Goal: Navigation & Orientation: Find specific page/section

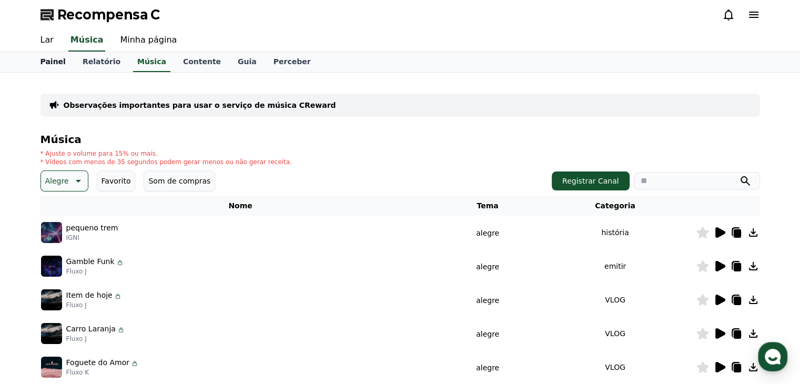
click at [46, 62] on font "Painel" at bounding box center [53, 61] width 25 height 8
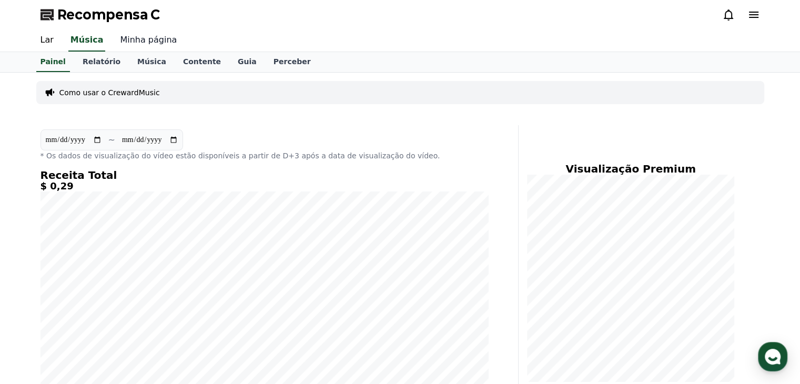
click at [135, 40] on font "Minha página" at bounding box center [148, 40] width 57 height 10
select select "**********"
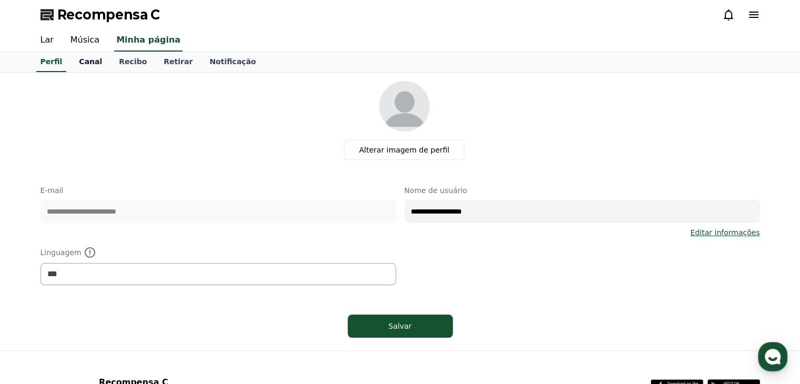
click at [86, 60] on font "Canal" at bounding box center [90, 61] width 23 height 8
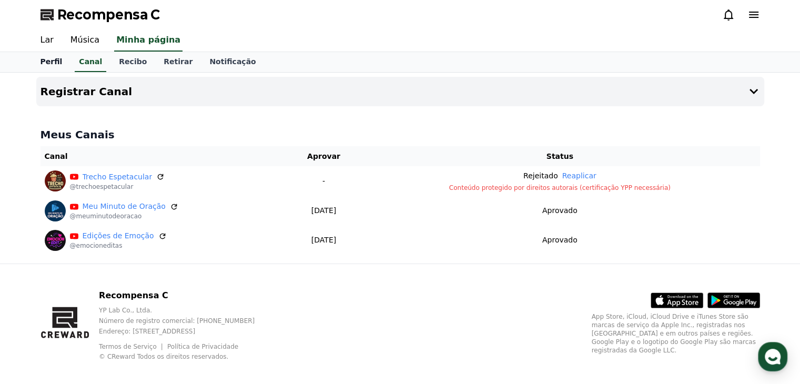
click at [45, 58] on font "Perfil" at bounding box center [52, 61] width 22 height 8
select select "**********"
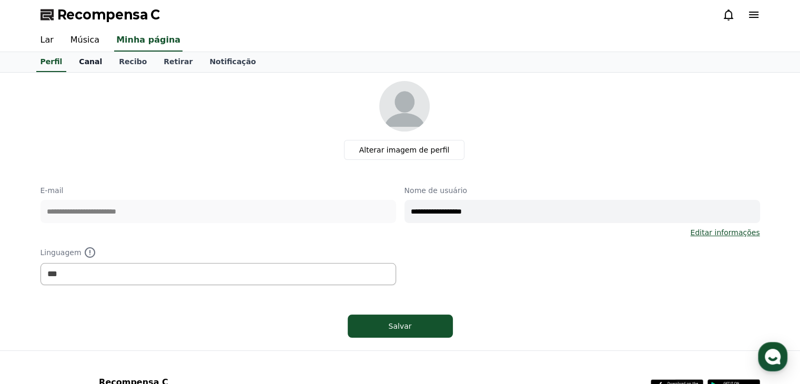
click at [79, 59] on font "Canal" at bounding box center [90, 61] width 23 height 8
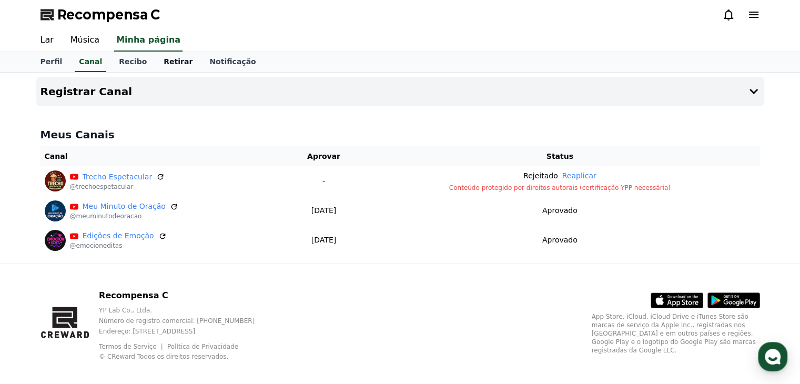
click at [175, 62] on font "Retirar" at bounding box center [178, 61] width 29 height 8
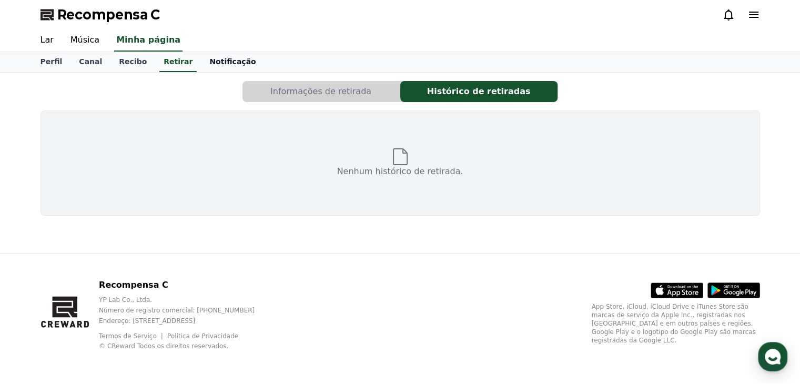
click at [209, 62] on font "Notificação" at bounding box center [232, 61] width 46 height 8
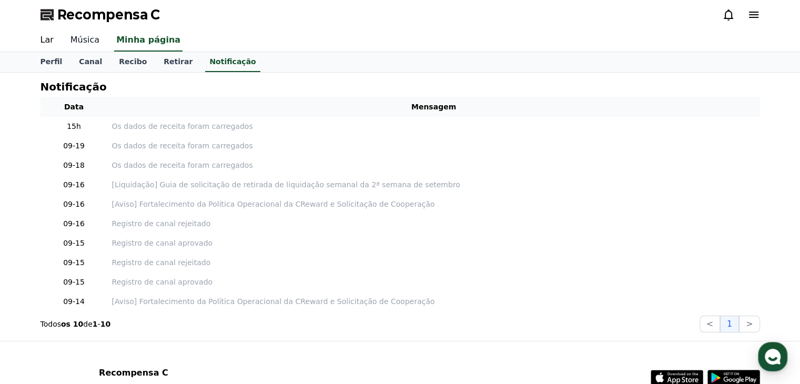
click at [84, 40] on font "Música" at bounding box center [84, 40] width 29 height 10
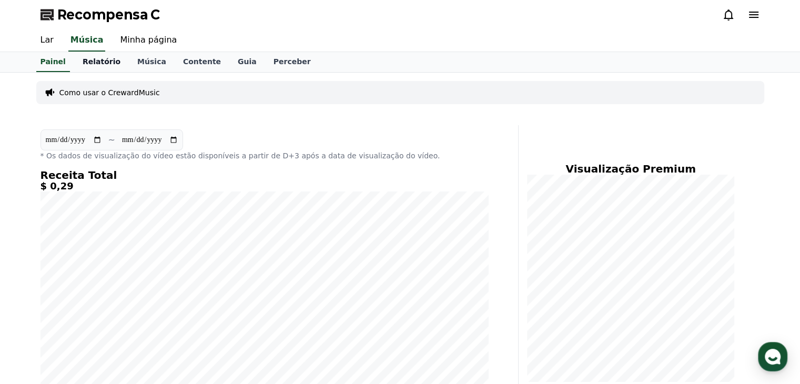
click at [100, 67] on link "Relatório" at bounding box center [101, 62] width 55 height 20
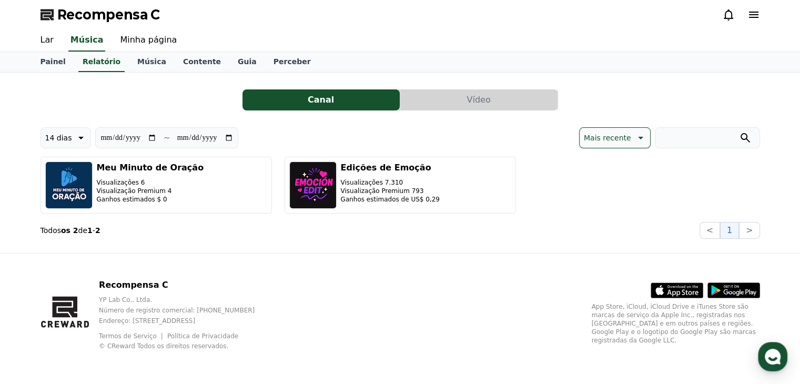
click at [492, 98] on button "Vídeo" at bounding box center [478, 99] width 157 height 21
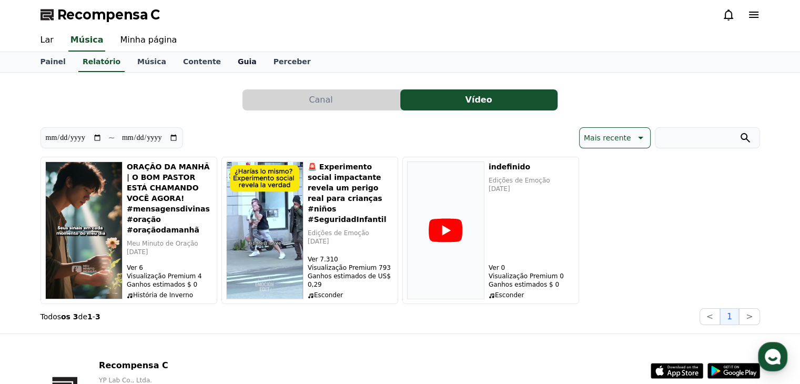
click at [238, 60] on font "Guia" at bounding box center [247, 61] width 19 height 8
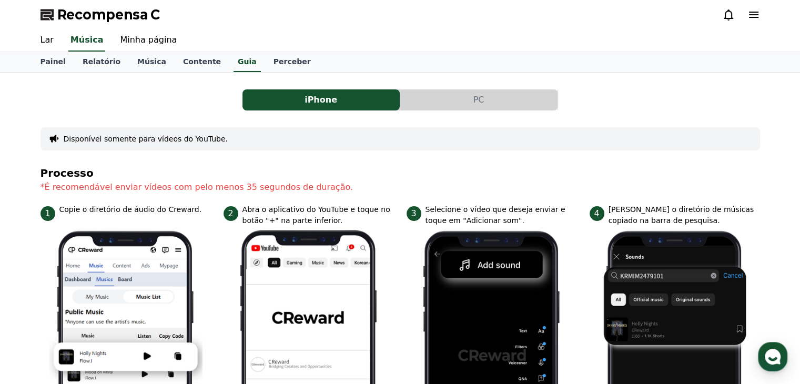
click at [460, 102] on button "PC" at bounding box center [478, 99] width 157 height 21
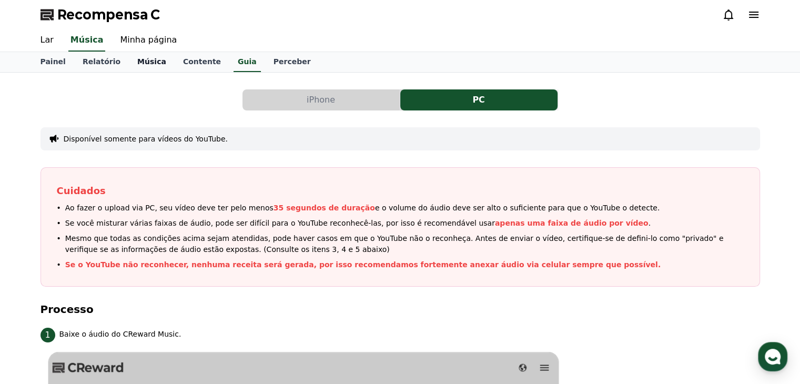
click at [141, 67] on link "Música" at bounding box center [152, 62] width 46 height 20
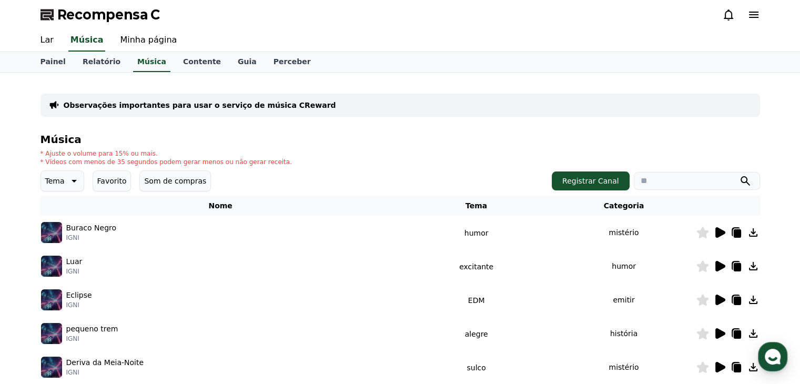
click at [720, 267] on icon at bounding box center [720, 266] width 10 height 11
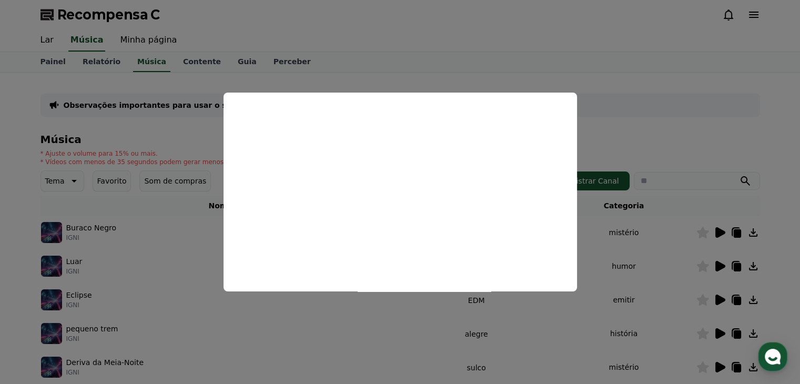
click at [646, 121] on button "close modal" at bounding box center [400, 192] width 800 height 384
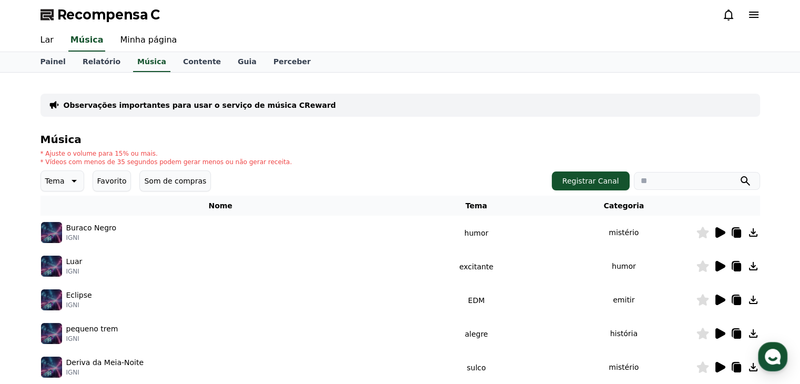
click at [68, 181] on icon at bounding box center [73, 181] width 13 height 13
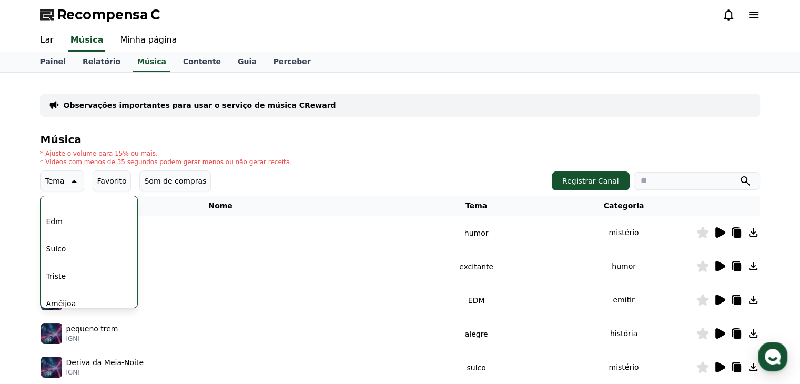
scroll to position [263, 0]
click at [57, 243] on font "Humor" at bounding box center [58, 246] width 25 height 8
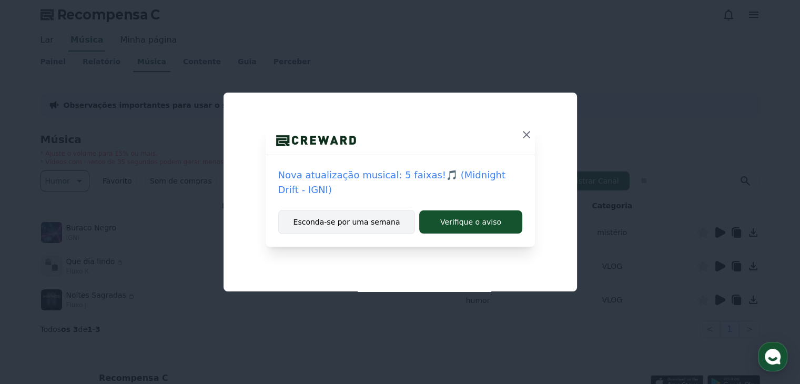
click at [375, 224] on font "Esconda-se por uma semana" at bounding box center [347, 222] width 107 height 8
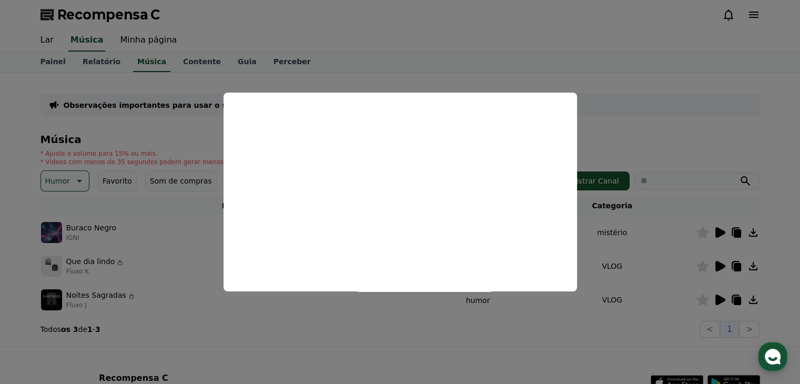
click at [549, 314] on button "fechar modal" at bounding box center [400, 192] width 800 height 384
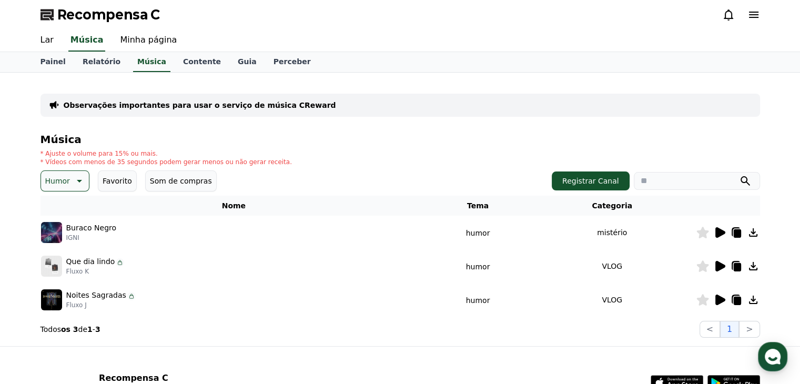
click at [723, 268] on icon at bounding box center [720, 266] width 10 height 11
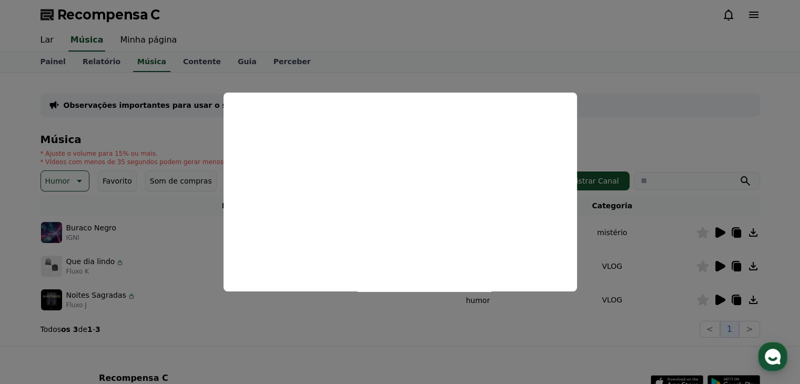
click at [596, 337] on button "close modal" at bounding box center [400, 192] width 800 height 384
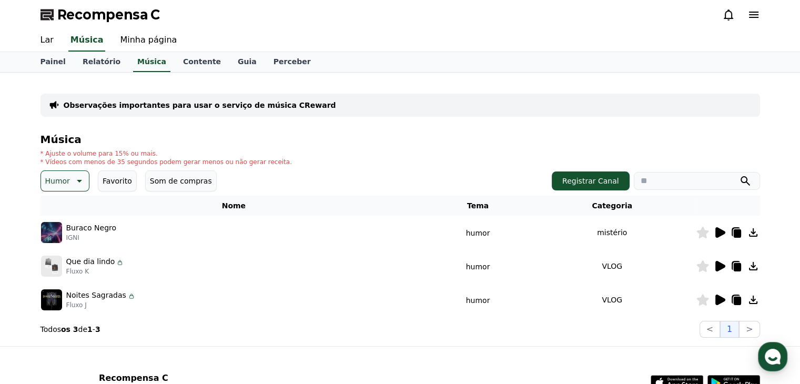
click at [720, 301] on icon at bounding box center [720, 300] width 10 height 11
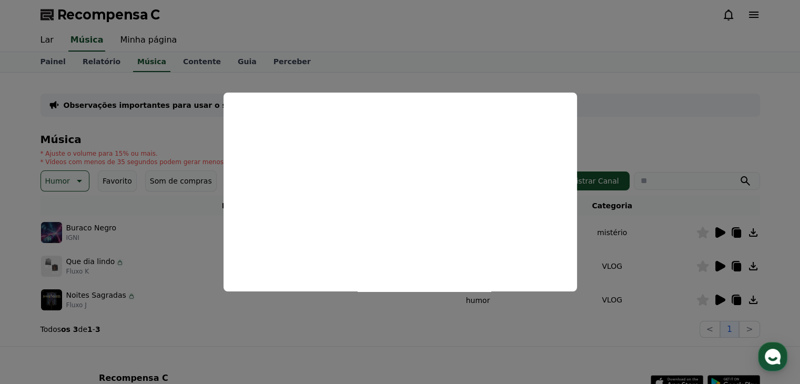
click at [703, 302] on button "close modal" at bounding box center [400, 192] width 800 height 384
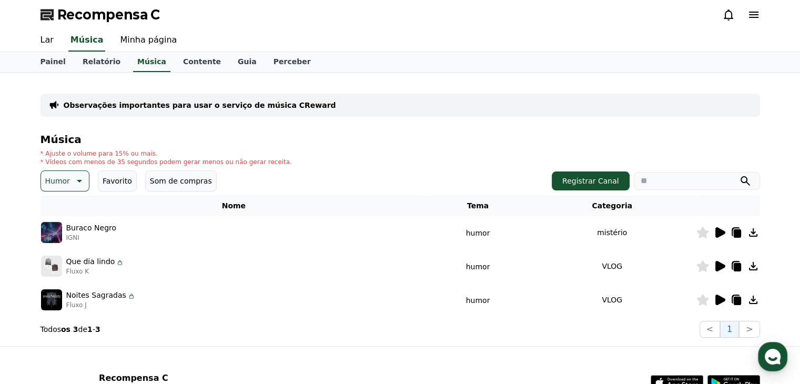
click at [702, 302] on icon at bounding box center [702, 300] width 12 height 12
click at [753, 301] on icon at bounding box center [753, 300] width 8 height 8
click at [74, 183] on icon at bounding box center [78, 181] width 13 height 13
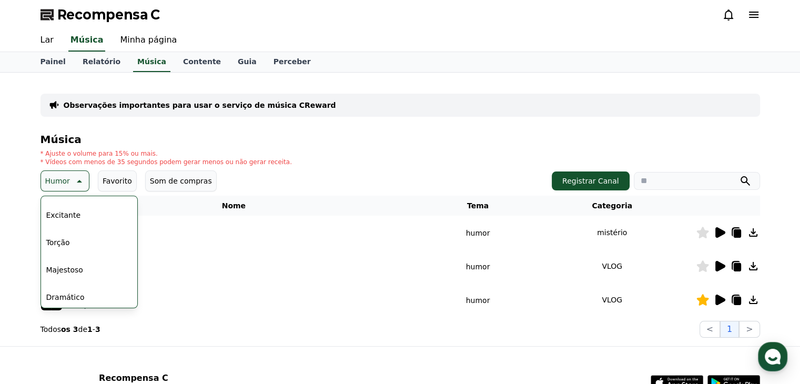
scroll to position [263, 0]
click at [83, 226] on div "Todos Fantasia Curiosidade Escuro Brilhante Estourando Excitante Torção Majesto…" at bounding box center [89, 205] width 95 height 543
click at [59, 219] on font "Alegre" at bounding box center [58, 219] width 24 height 8
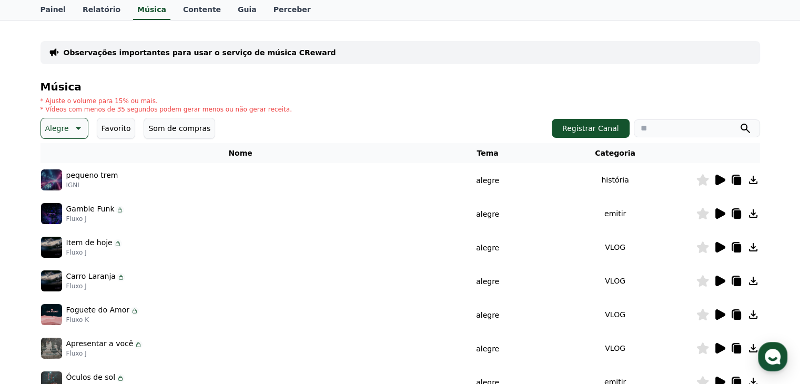
click at [717, 181] on icon at bounding box center [720, 180] width 10 height 11
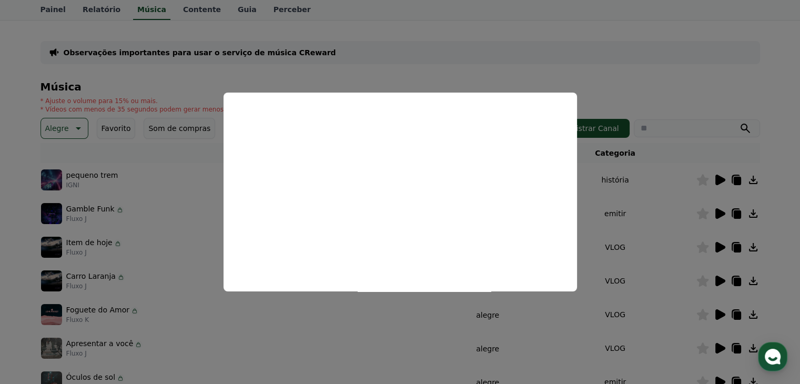
click at [751, 180] on button "close modal" at bounding box center [400, 192] width 800 height 384
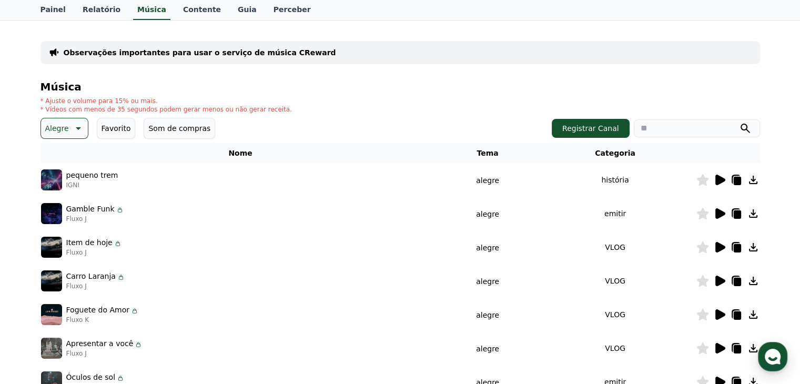
click at [704, 180] on icon at bounding box center [702, 180] width 12 height 12
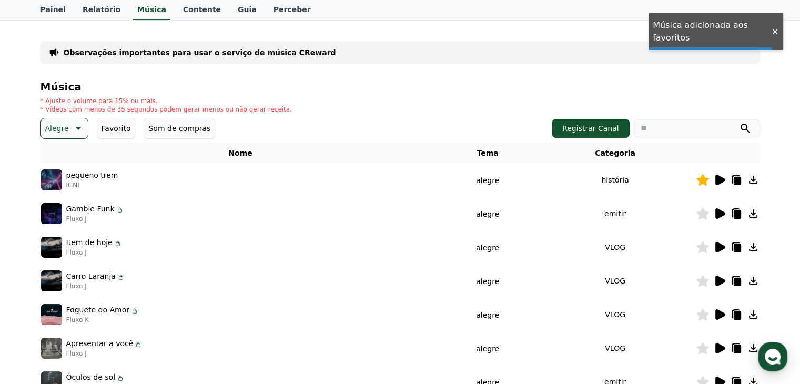
click at [703, 181] on icon at bounding box center [702, 180] width 12 height 12
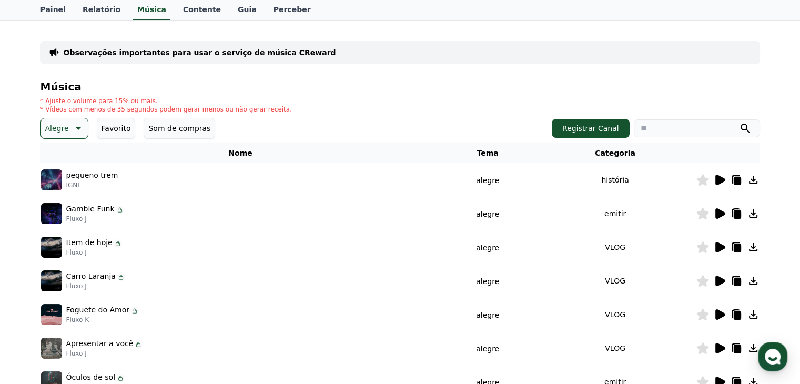
click at [700, 183] on icon at bounding box center [702, 180] width 12 height 12
drag, startPoint x: 784, startPoint y: 79, endPoint x: 782, endPoint y: 85, distance: 5.7
click at [784, 79] on div "Observações importantes para usar o serviço de música CReward Música * Ajuste o…" at bounding box center [400, 274] width 800 height 509
click at [753, 183] on icon at bounding box center [753, 180] width 13 height 13
click at [787, 48] on div "Observações importantes para usar o serviço de música CReward Música * Ajuste o…" at bounding box center [400, 274] width 800 height 509
